Goal: Navigation & Orientation: Find specific page/section

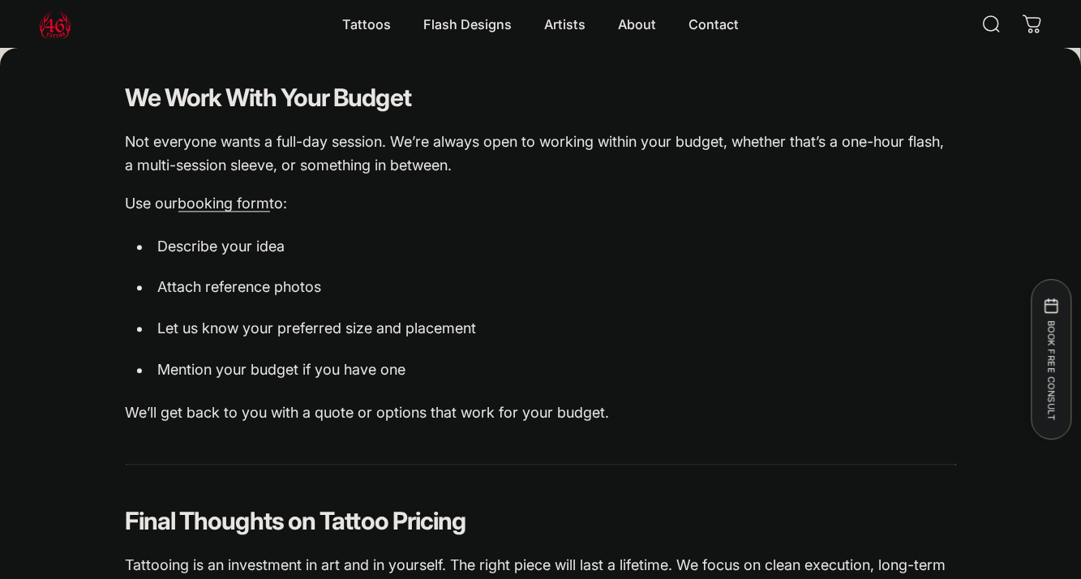
scroll to position [1892, 0]
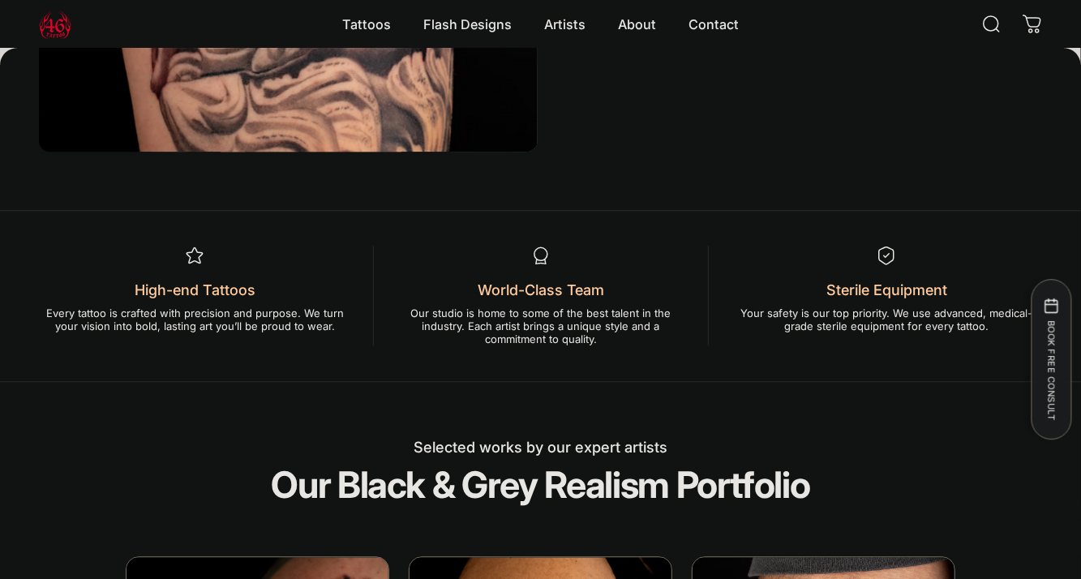
scroll to position [1892, 0]
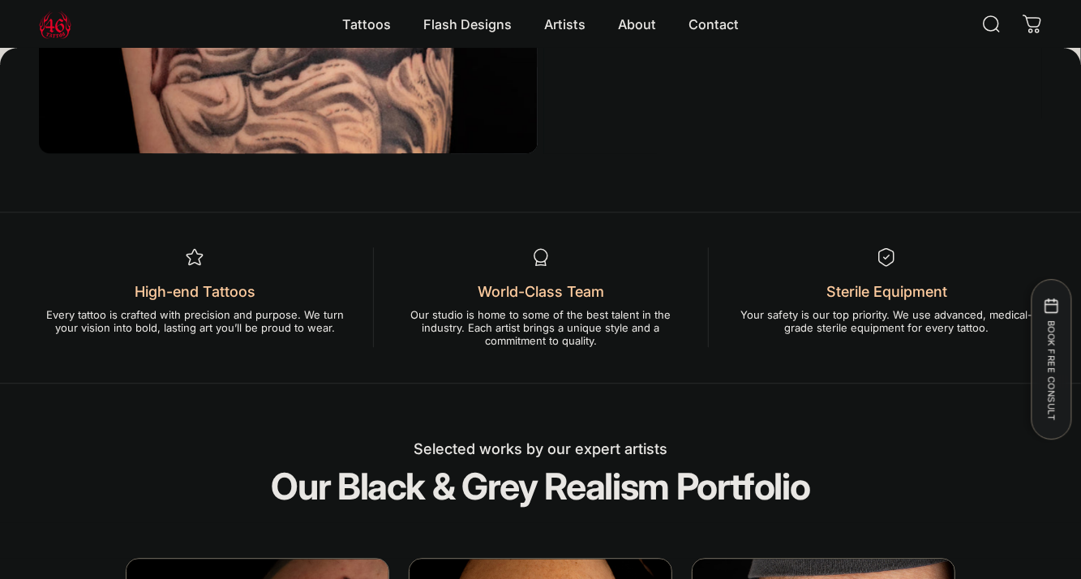
click at [564, 313] on p "Our studio is home to some of the best talent in the industry. Each artist brin…" at bounding box center [541, 327] width 288 height 39
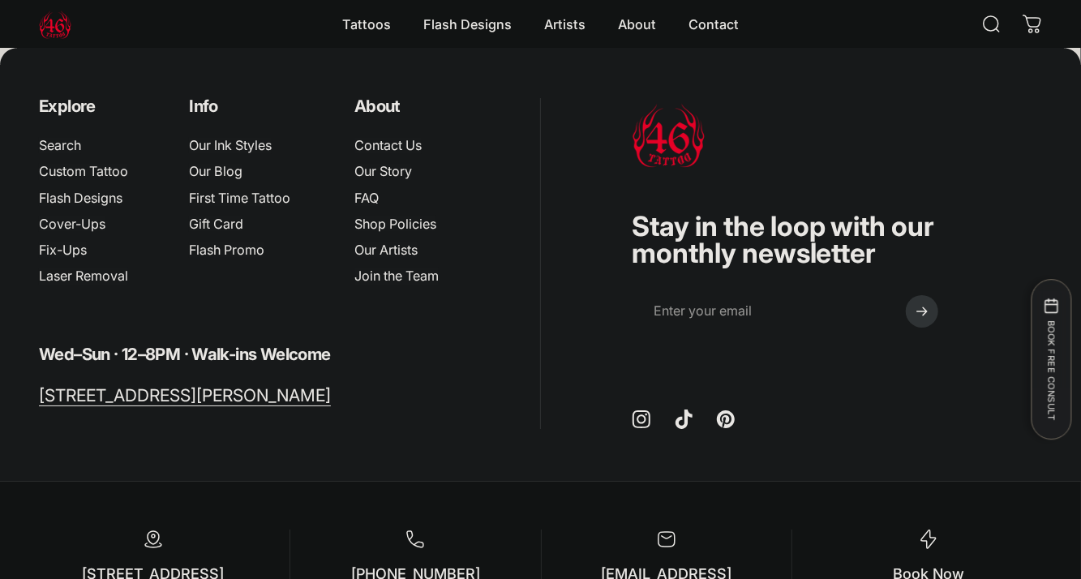
scroll to position [6288, 0]
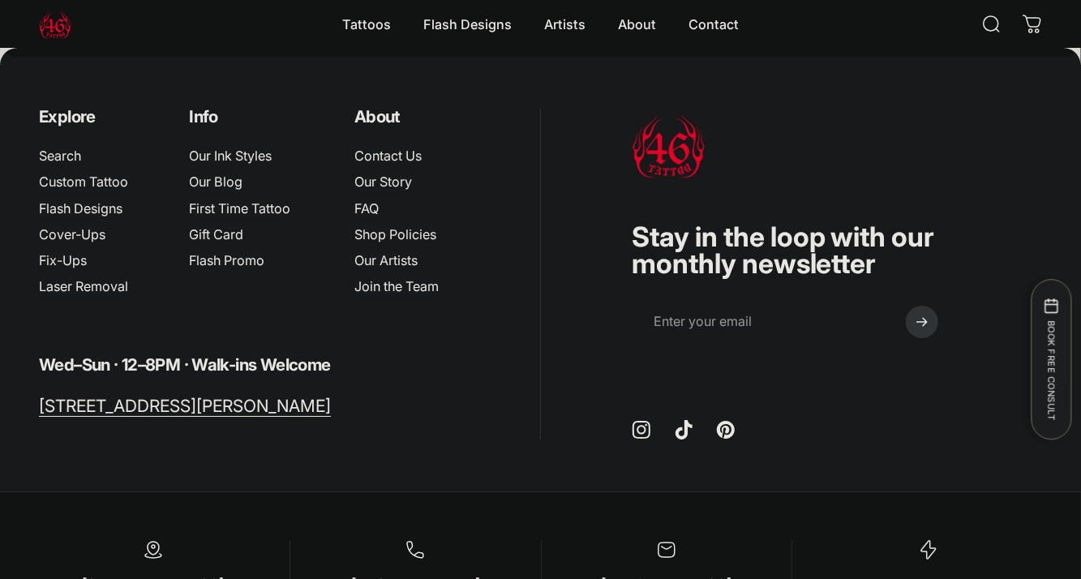
click at [62, 15] on img at bounding box center [55, 24] width 32 height 32
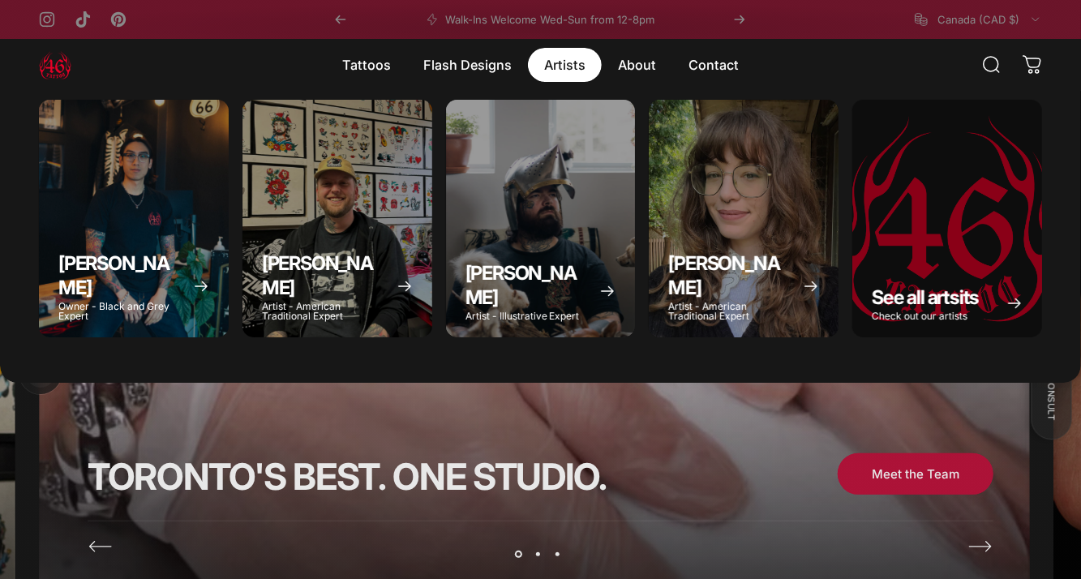
click at [560, 67] on magnet-element "Artists Artists" at bounding box center [565, 65] width 74 height 34
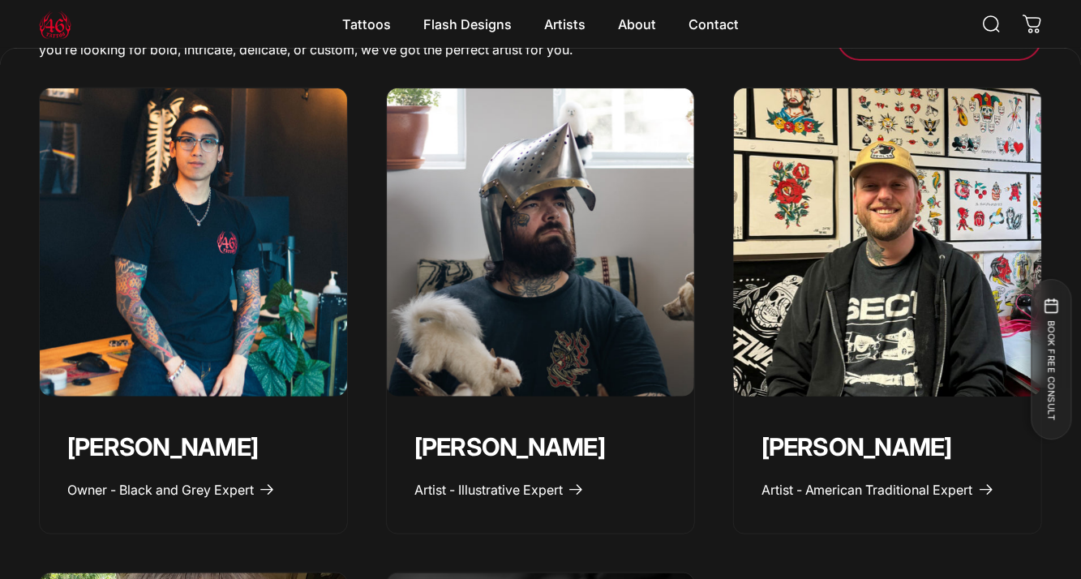
scroll to position [675, 0]
